Goal: Obtain resource: Download file/media

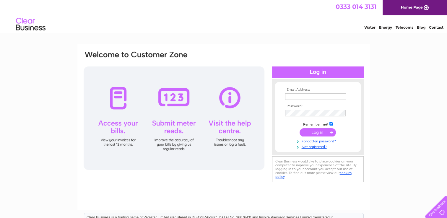
type input "accounts@bjcjoinery.co.uk"
click at [317, 131] on input "submit" at bounding box center [318, 132] width 36 height 8
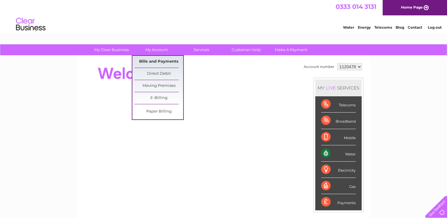
click at [152, 63] on link "Bills and Payments" at bounding box center [158, 62] width 49 height 12
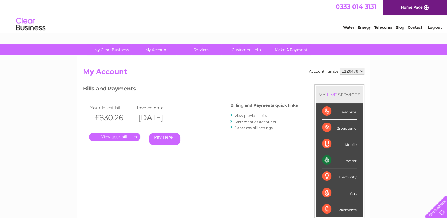
click at [123, 136] on link "." at bounding box center [114, 137] width 51 height 9
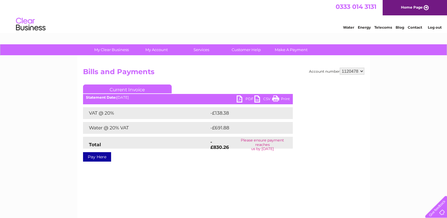
click at [242, 99] on link "PDF" at bounding box center [246, 99] width 18 height 9
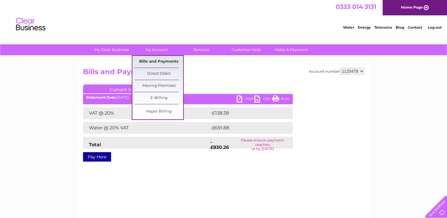
click at [152, 58] on link "Bills and Payments" at bounding box center [158, 62] width 49 height 12
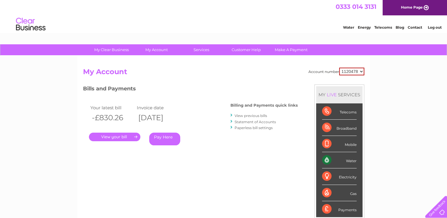
click at [258, 115] on link "View previous bills" at bounding box center [251, 115] width 32 height 4
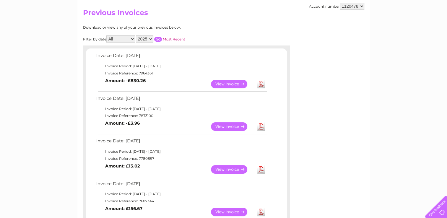
scroll to position [59, 0]
click at [242, 126] on link "View" at bounding box center [232, 126] width 43 height 9
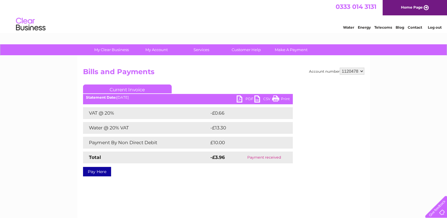
click at [239, 97] on link "PDF" at bounding box center [246, 99] width 18 height 9
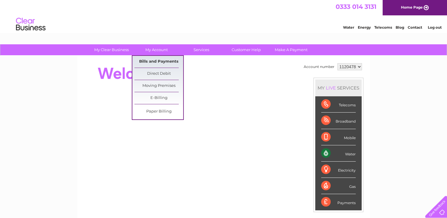
click at [158, 60] on link "Bills and Payments" at bounding box center [158, 62] width 49 height 12
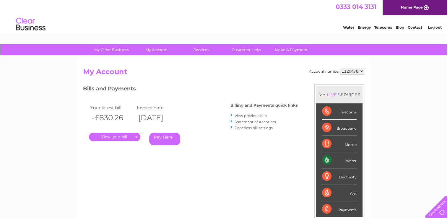
click at [246, 116] on link "View previous bills" at bounding box center [251, 115] width 32 height 4
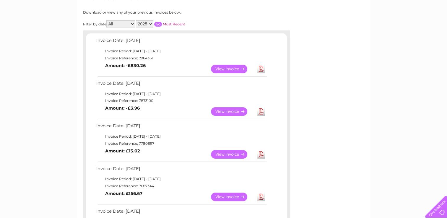
scroll to position [71, 0]
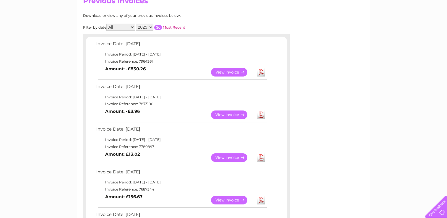
click at [235, 199] on link "View" at bounding box center [232, 200] width 43 height 9
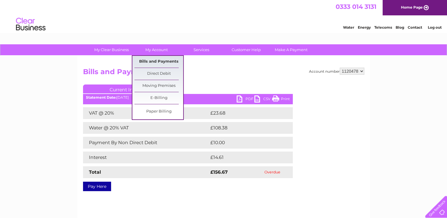
click at [151, 63] on link "Bills and Payments" at bounding box center [158, 62] width 49 height 12
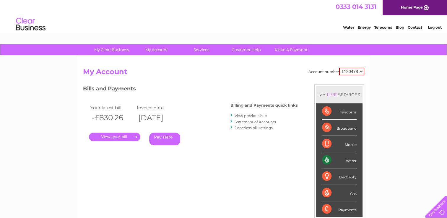
click at [256, 116] on link "View previous bills" at bounding box center [251, 115] width 32 height 4
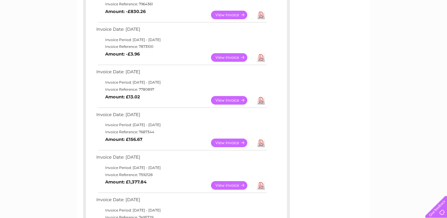
scroll to position [118, 0]
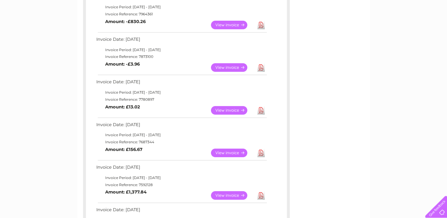
click at [236, 152] on link "View" at bounding box center [232, 153] width 43 height 9
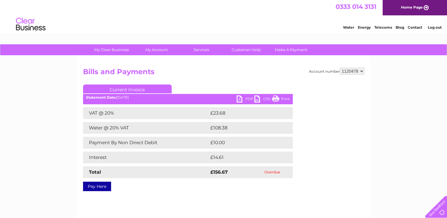
click at [240, 96] on link "PDF" at bounding box center [246, 99] width 18 height 9
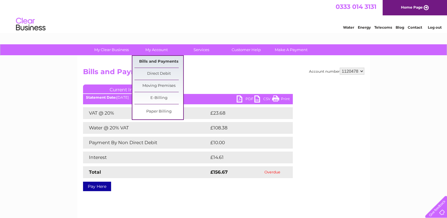
click at [153, 61] on link "Bills and Payments" at bounding box center [158, 62] width 49 height 12
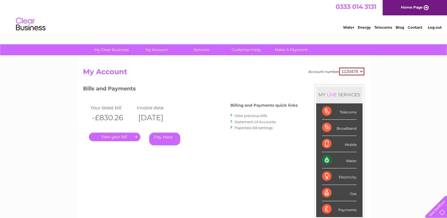
click at [249, 115] on link "View previous bills" at bounding box center [251, 115] width 32 height 4
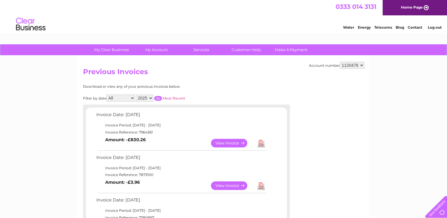
click at [254, 116] on td "Invoice Date: [DATE]" at bounding box center [181, 116] width 173 height 11
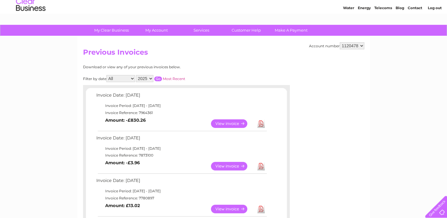
scroll to position [118, 0]
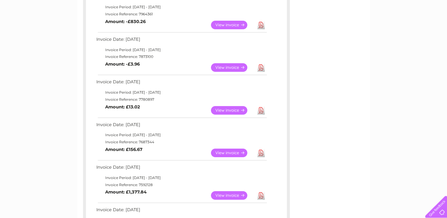
click at [232, 193] on link "View" at bounding box center [232, 195] width 43 height 9
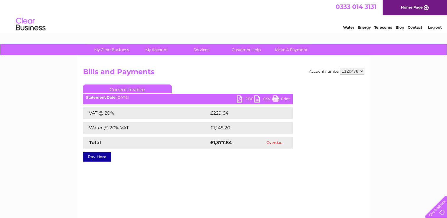
click at [238, 97] on link "PDF" at bounding box center [246, 99] width 18 height 9
